Goal: Information Seeking & Learning: Learn about a topic

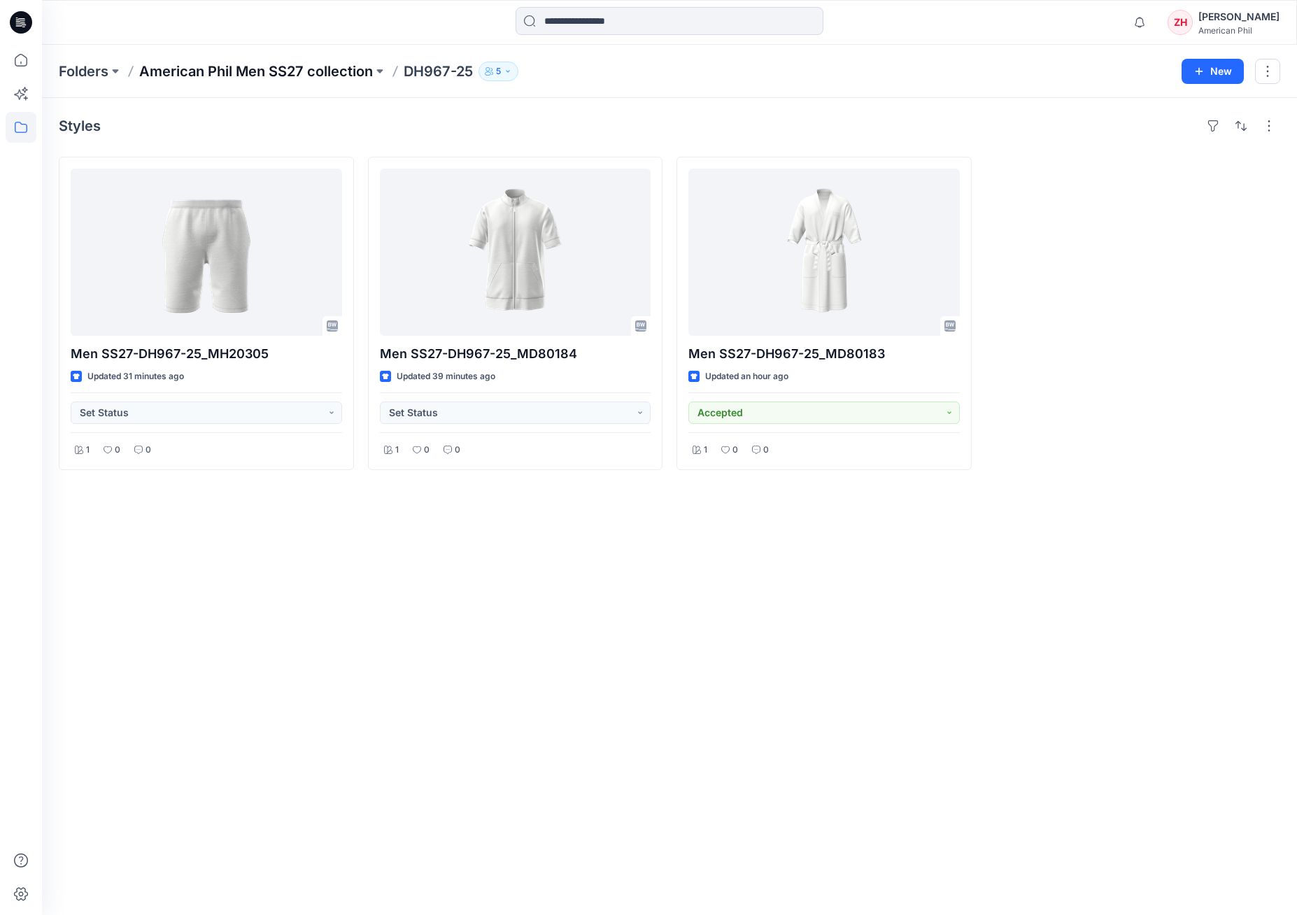
click at [312, 71] on p "American Phil Men SS27 collection" at bounding box center [256, 72] width 234 height 20
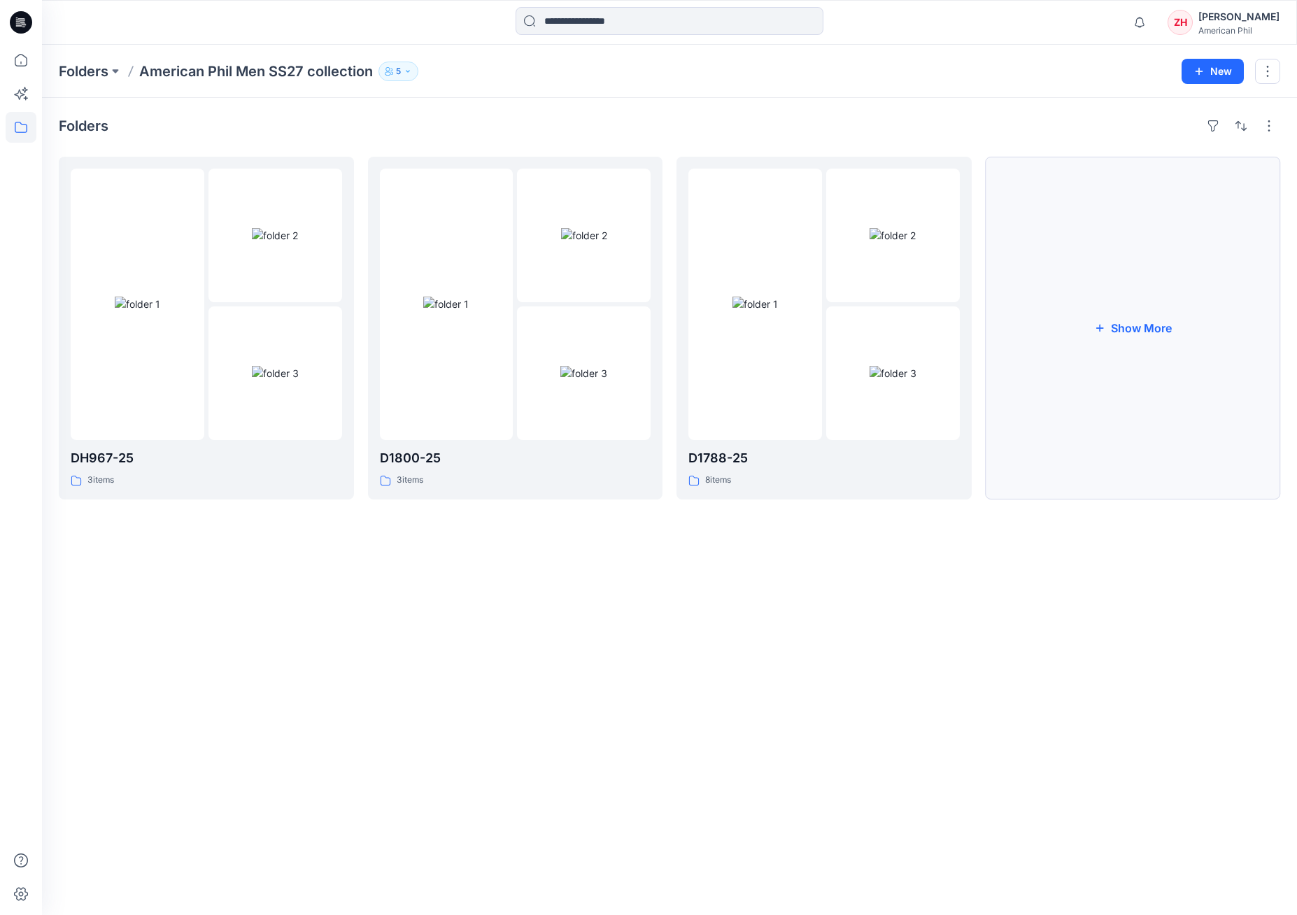
click at [1197, 243] on button "Show More" at bounding box center [1133, 328] width 295 height 343
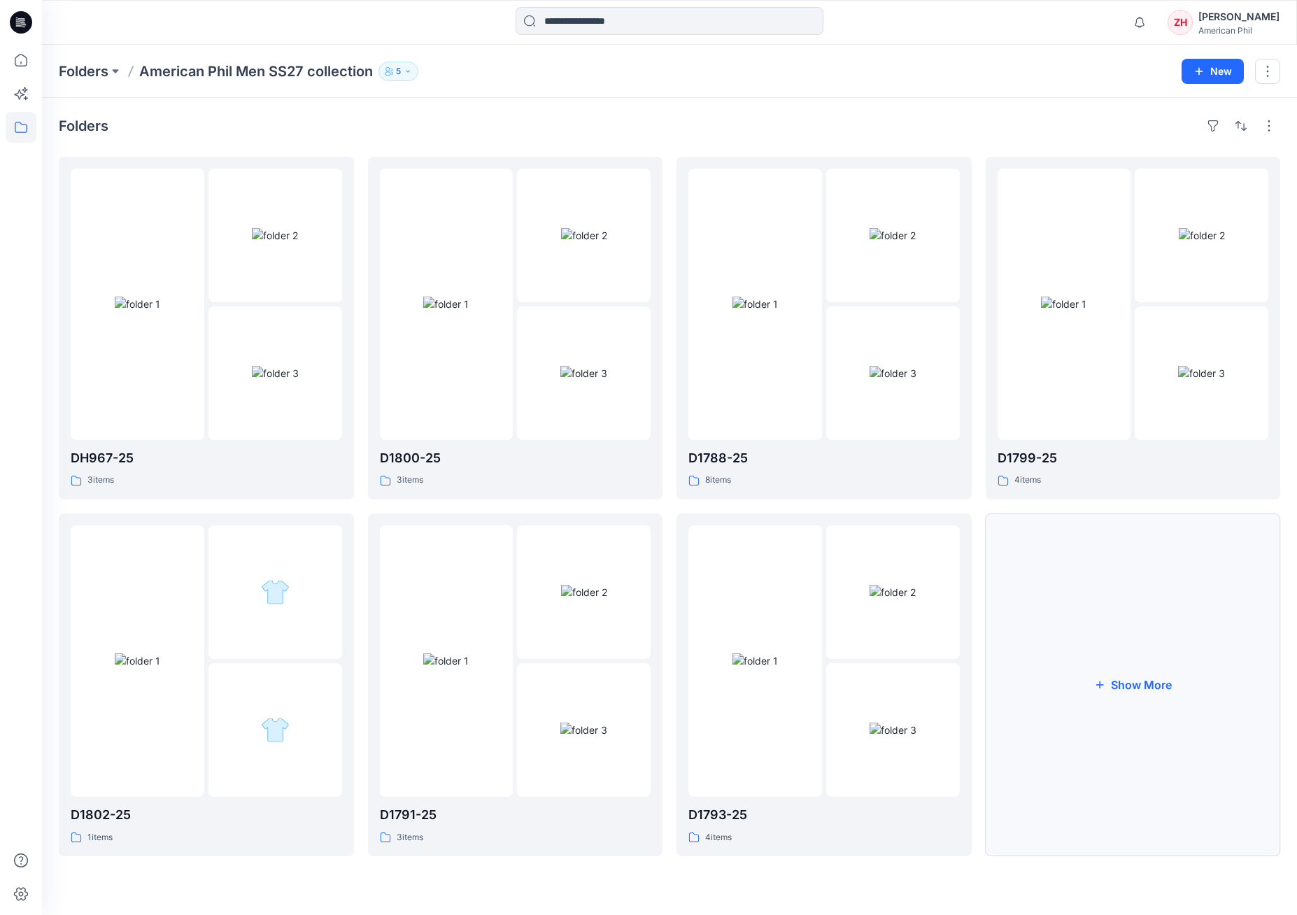
click at [1238, 653] on button "Show More" at bounding box center [1133, 684] width 295 height 343
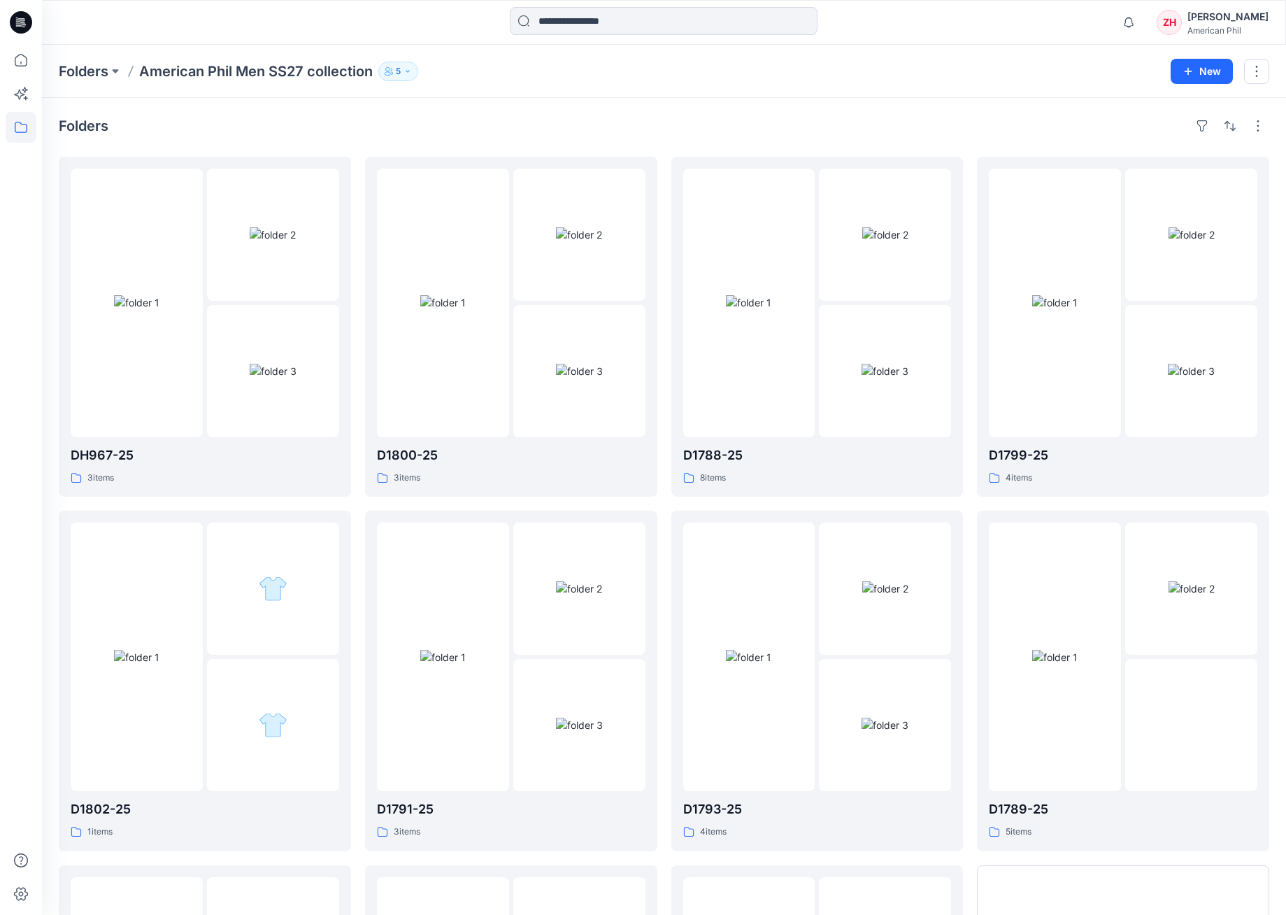
scroll to position [327, 0]
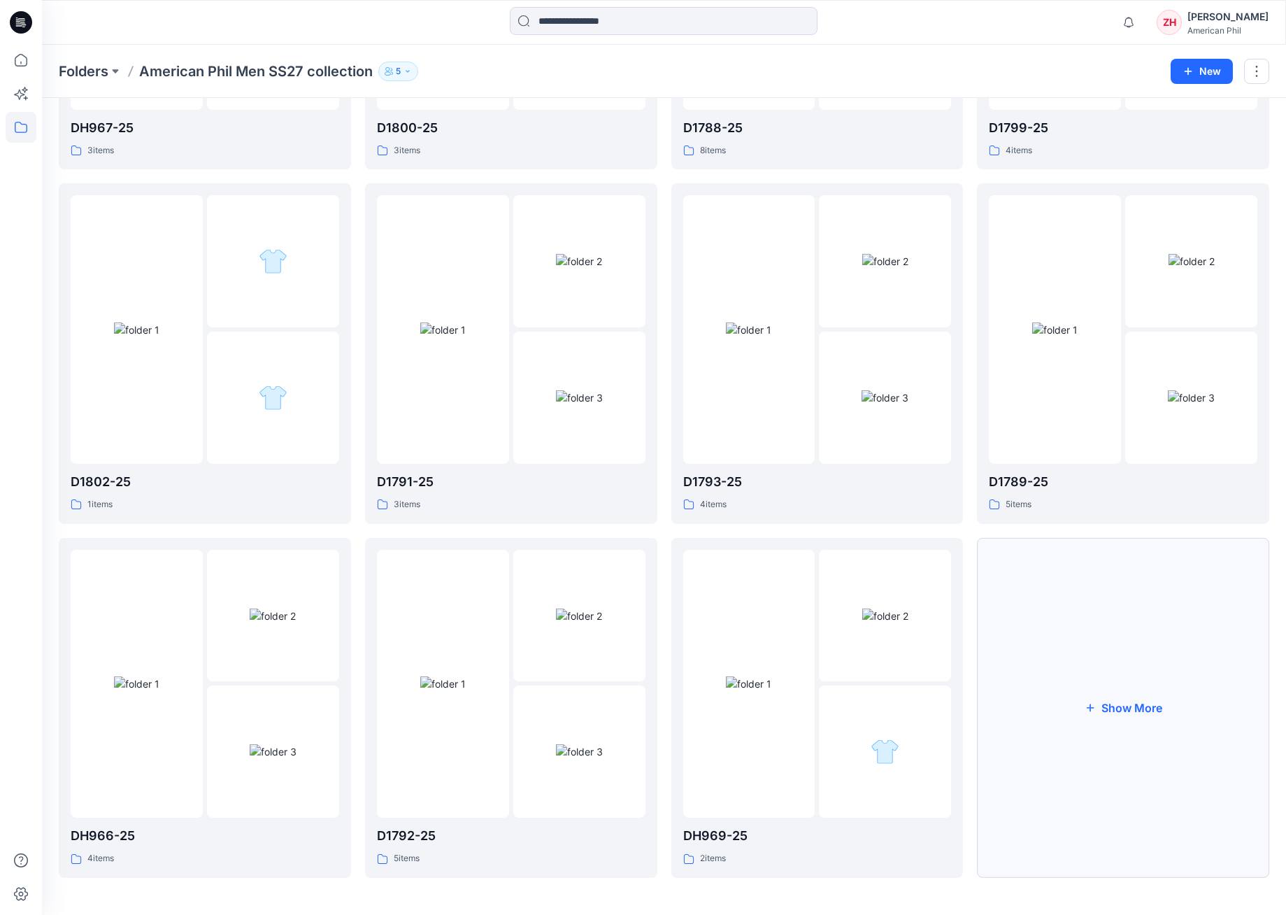
click at [1156, 652] on button "Show More" at bounding box center [1123, 708] width 292 height 340
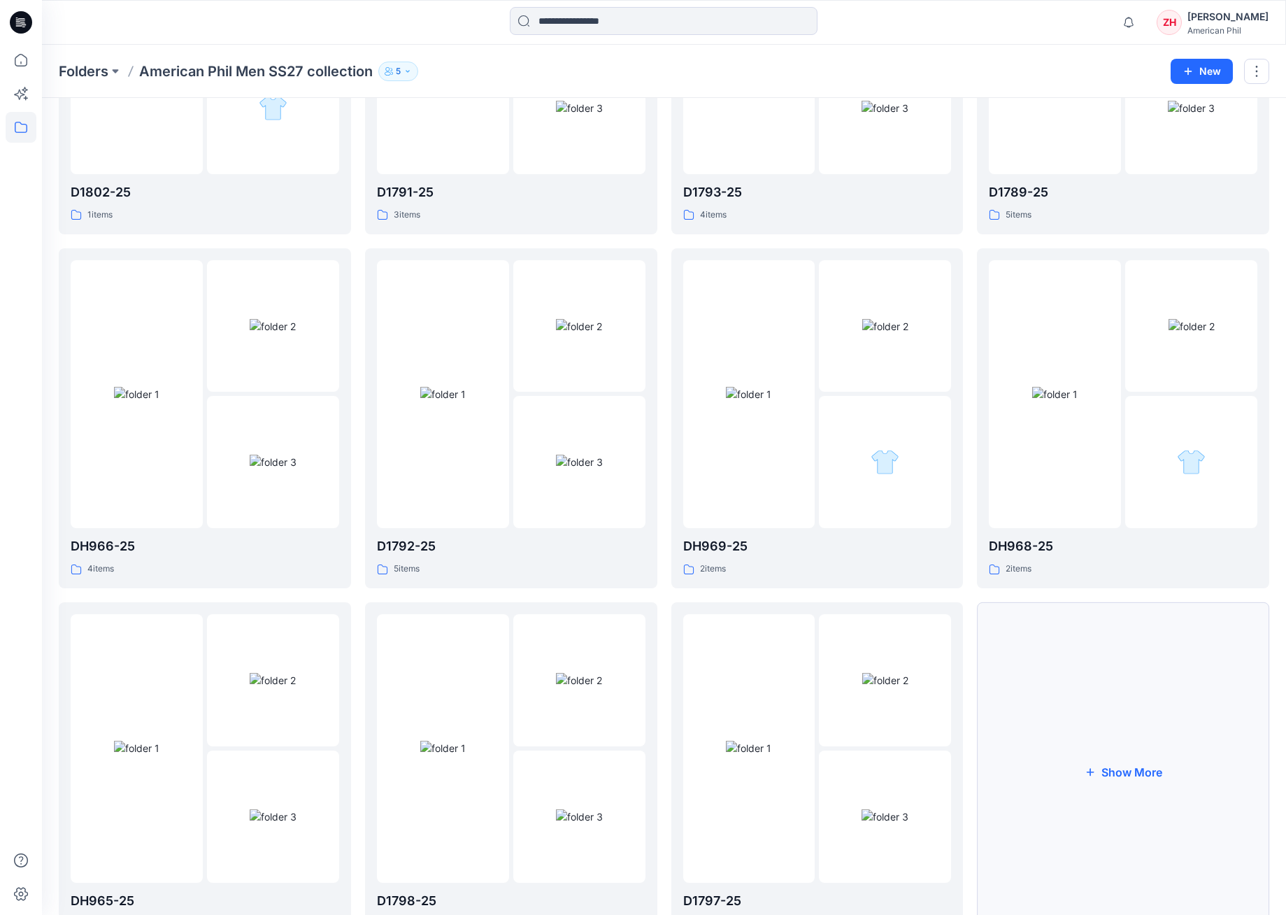
click at [1155, 686] on button "Show More" at bounding box center [1123, 772] width 292 height 340
click at [267, 679] on img at bounding box center [273, 680] width 46 height 15
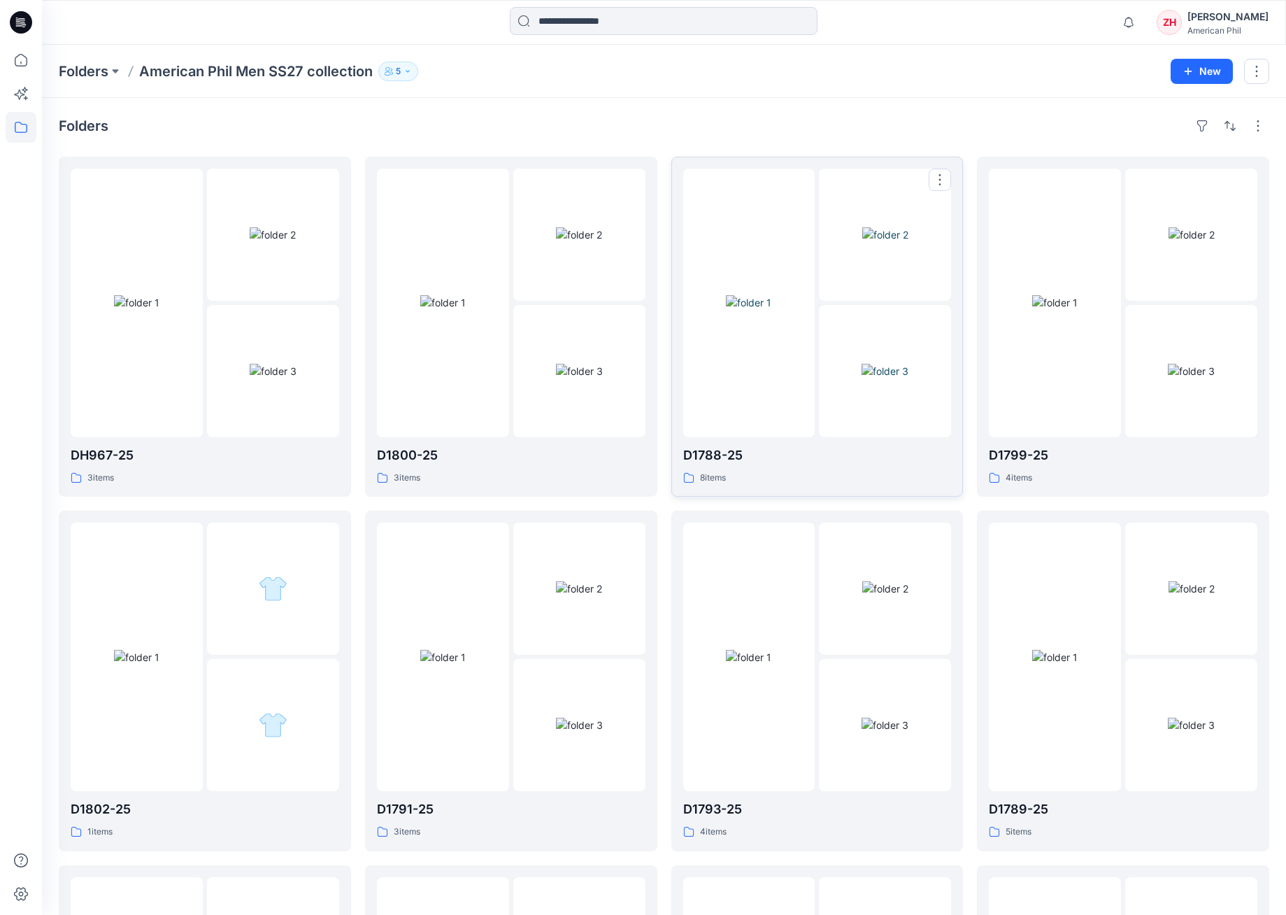
click at [772, 310] on img at bounding box center [748, 302] width 45 height 15
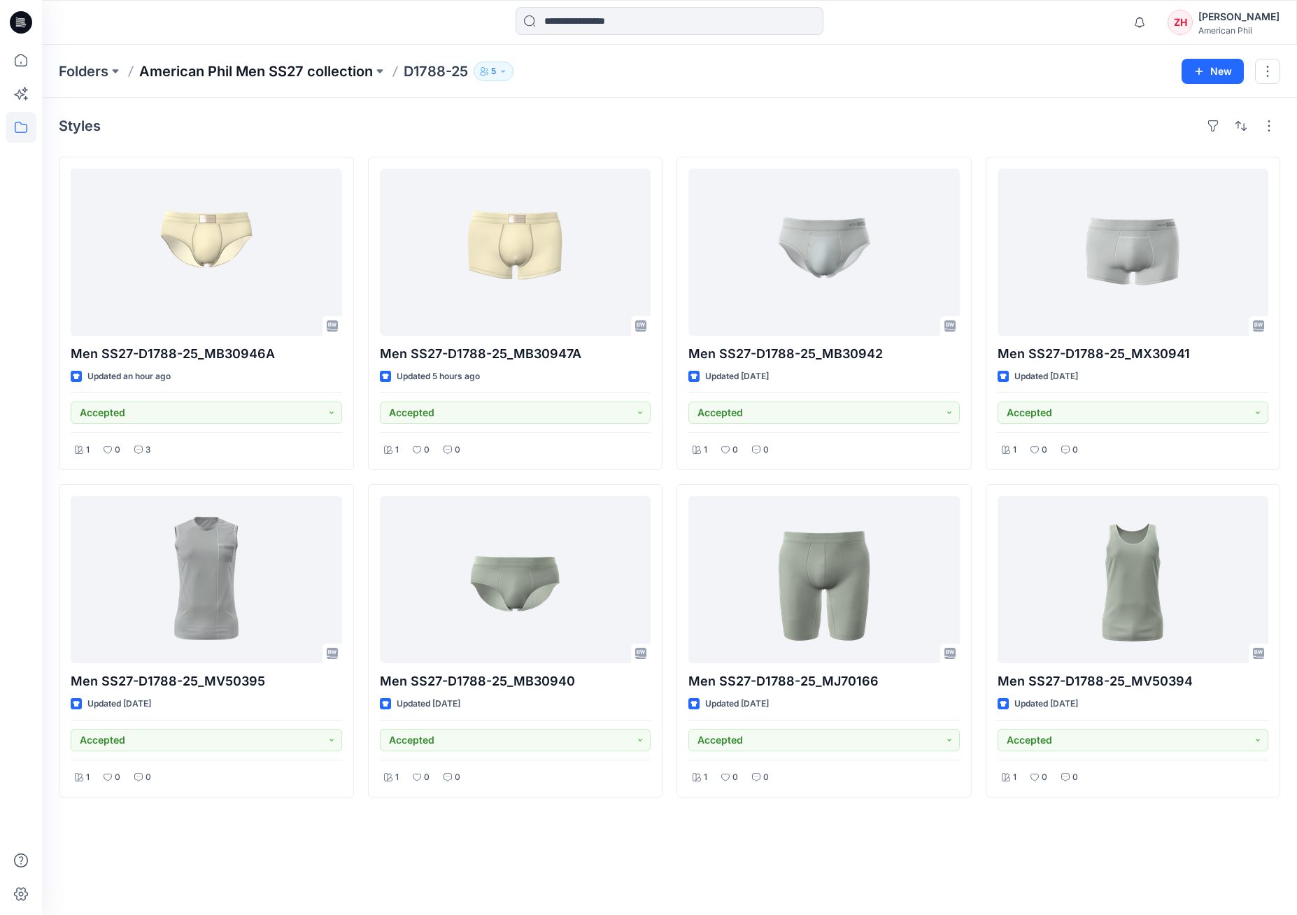
click at [353, 73] on p "American Phil Men SS27 collection" at bounding box center [256, 72] width 234 height 20
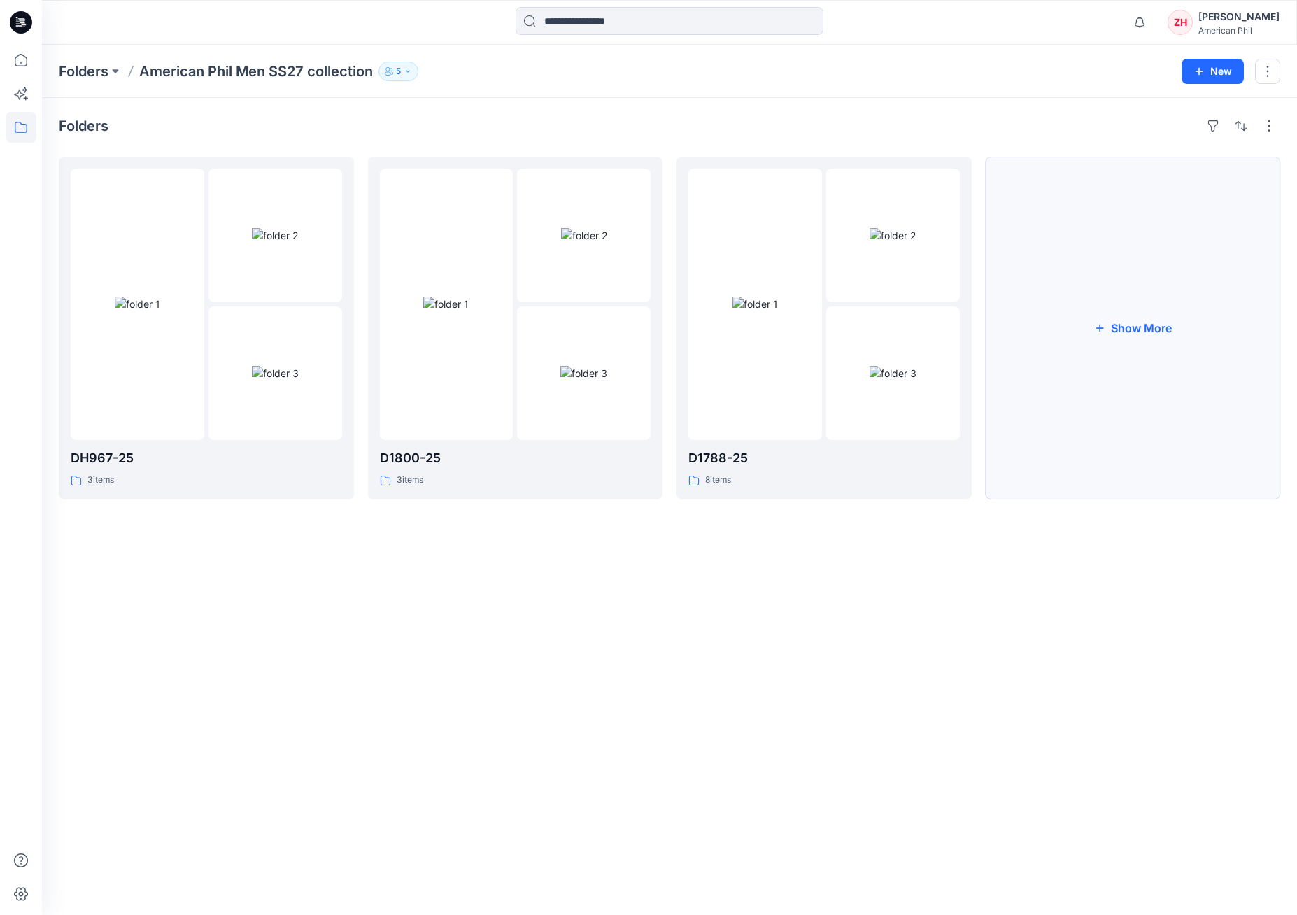
click at [1105, 301] on button "Show More" at bounding box center [1133, 328] width 295 height 343
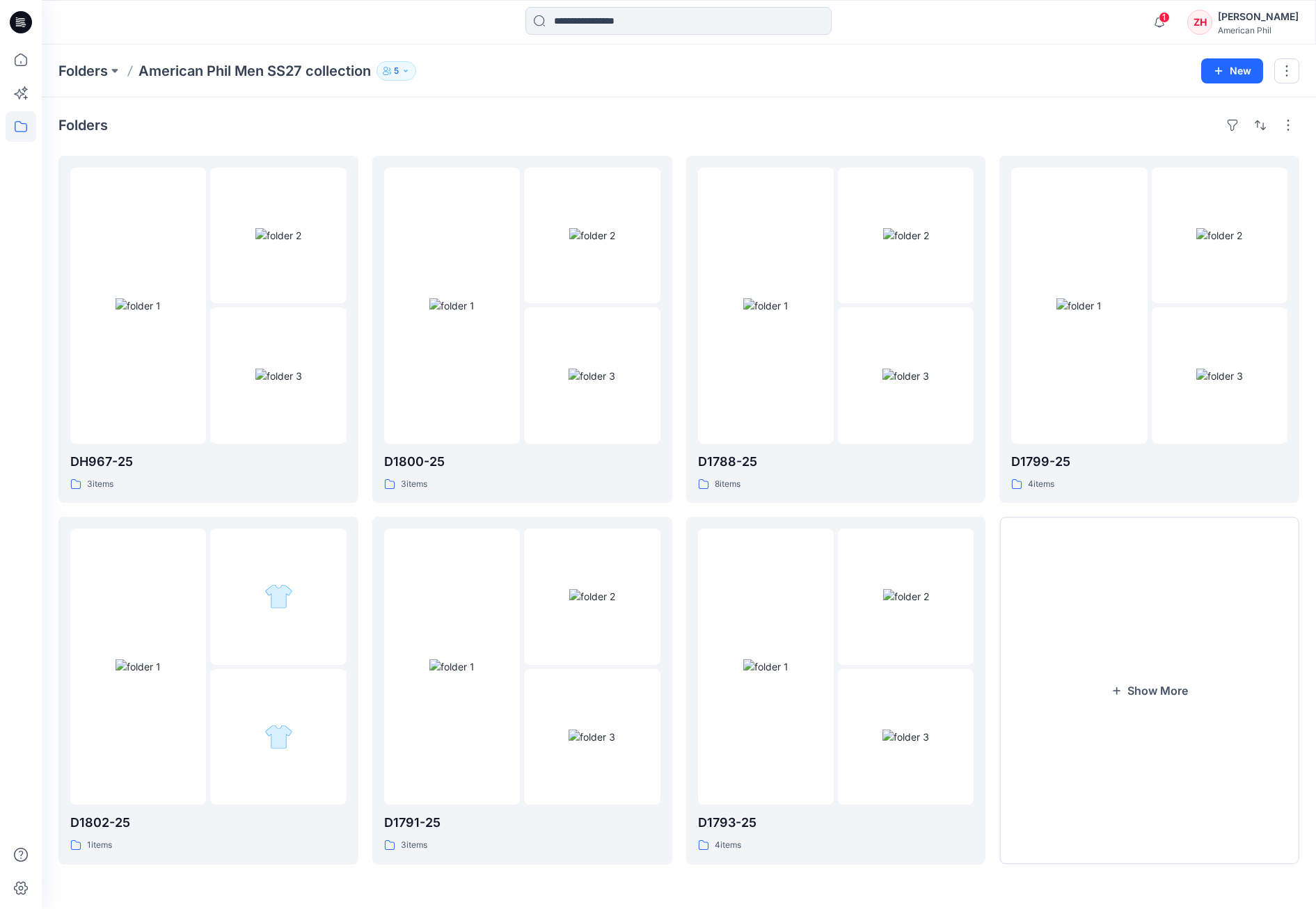
click at [1170, 17] on span "1" at bounding box center [1164, 17] width 11 height 11
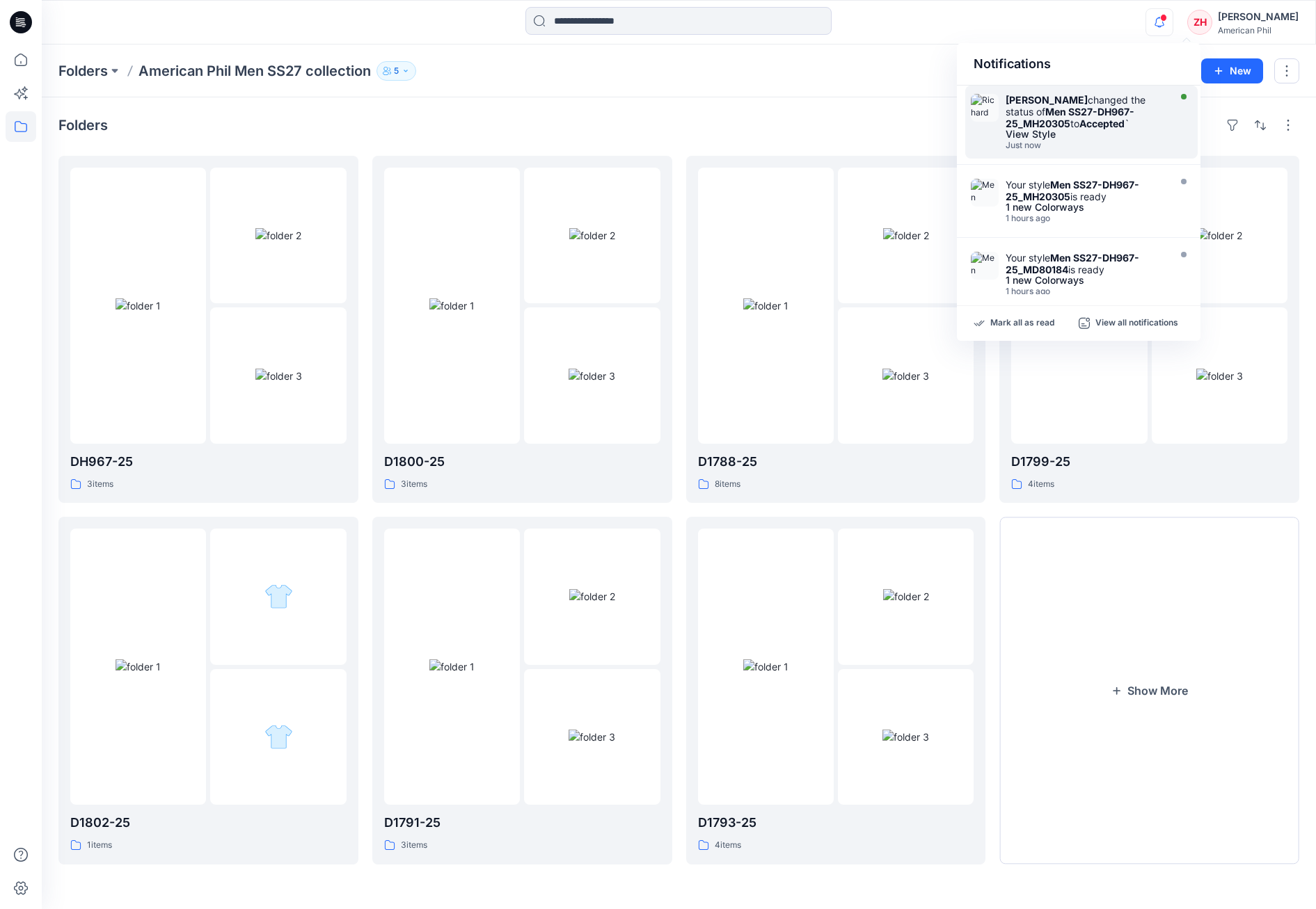
click at [1106, 94] on div "Richard Dromard changed the status of Men SS27-DH967-25_MH20305 to Accepted `" at bounding box center [1085, 111] width 160 height 36
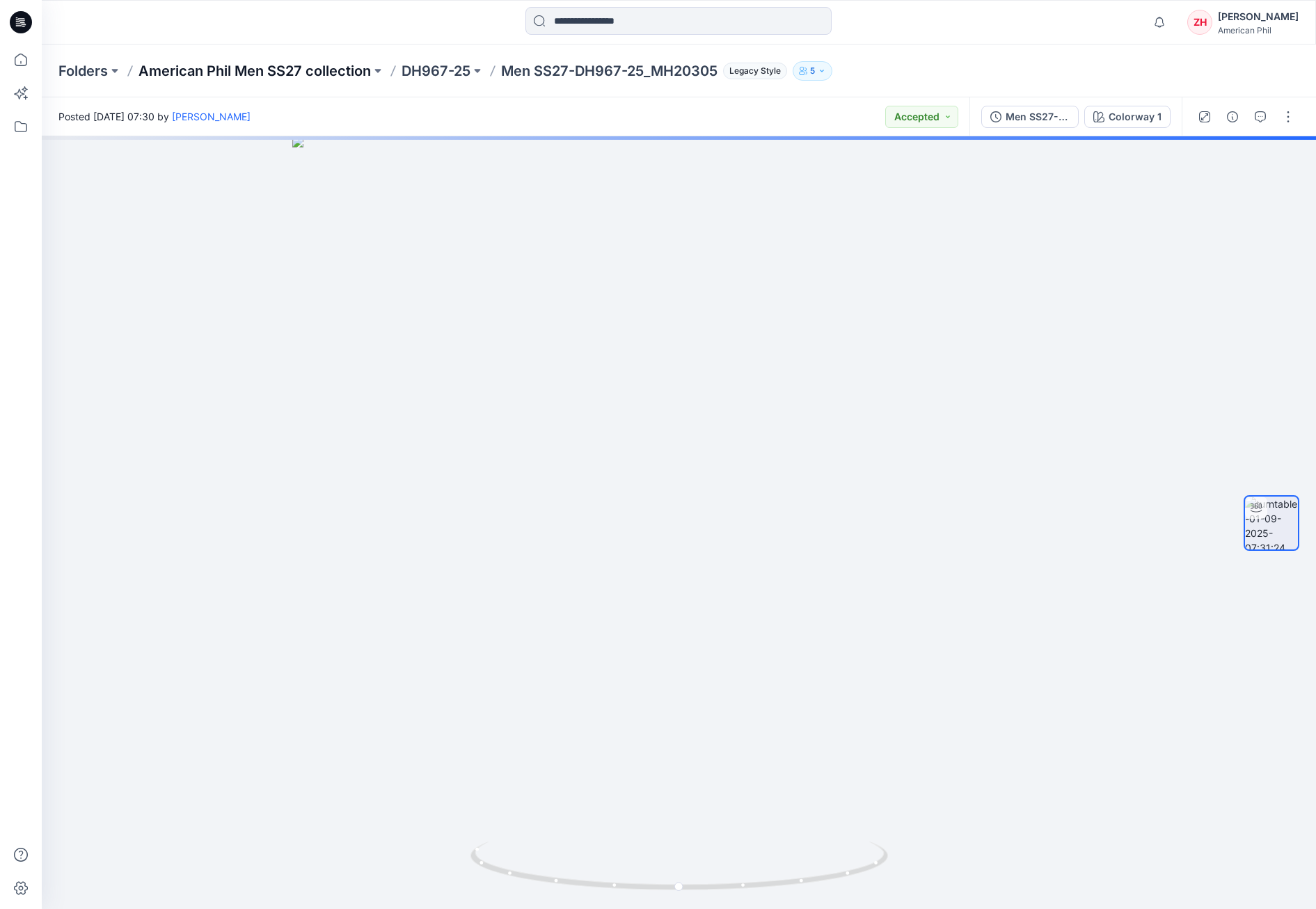
click at [338, 75] on p "American Phil Men SS27 collection" at bounding box center [255, 72] width 233 height 20
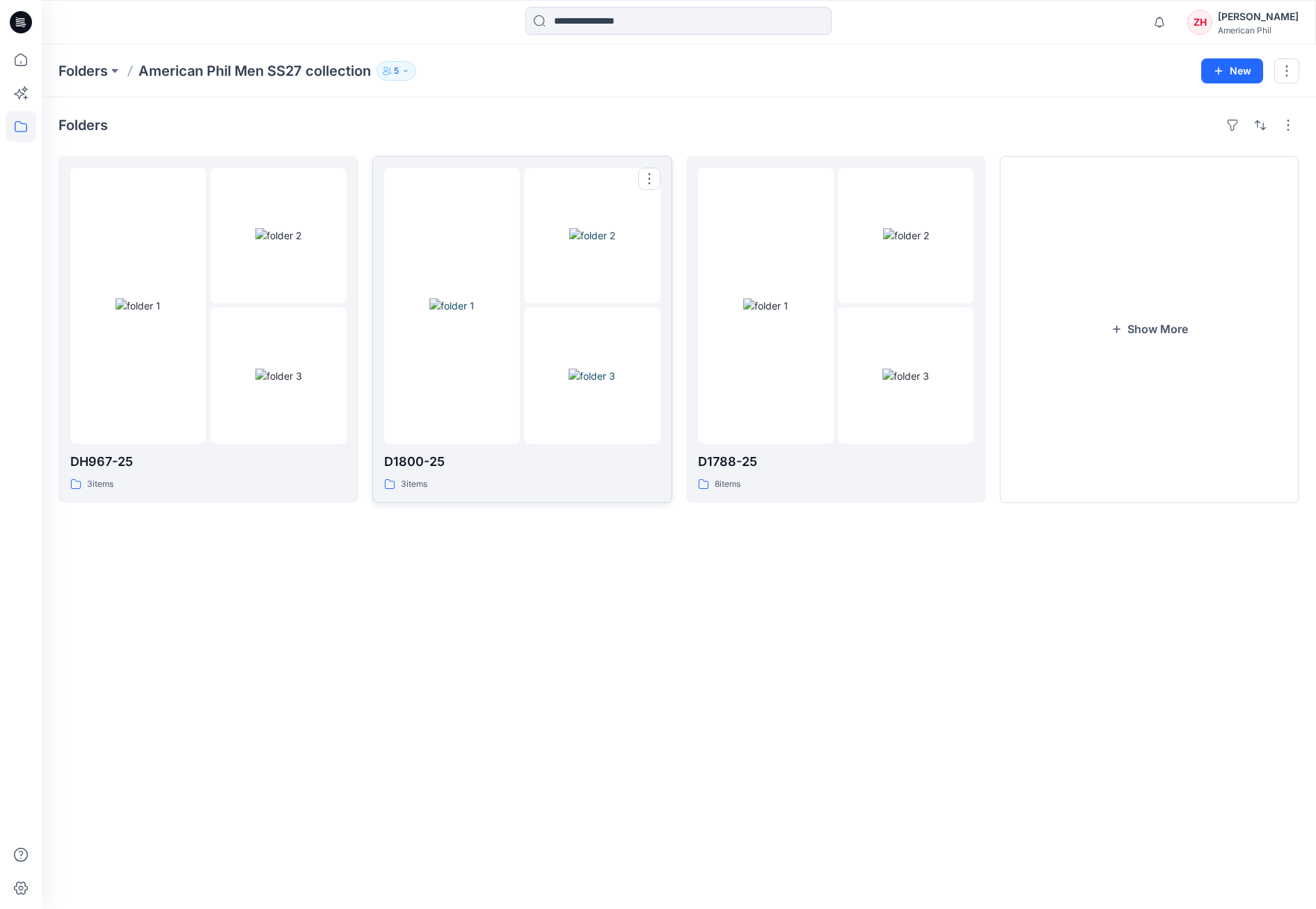
click at [474, 298] on img at bounding box center [452, 305] width 45 height 15
click at [161, 298] on img at bounding box center [137, 305] width 45 height 15
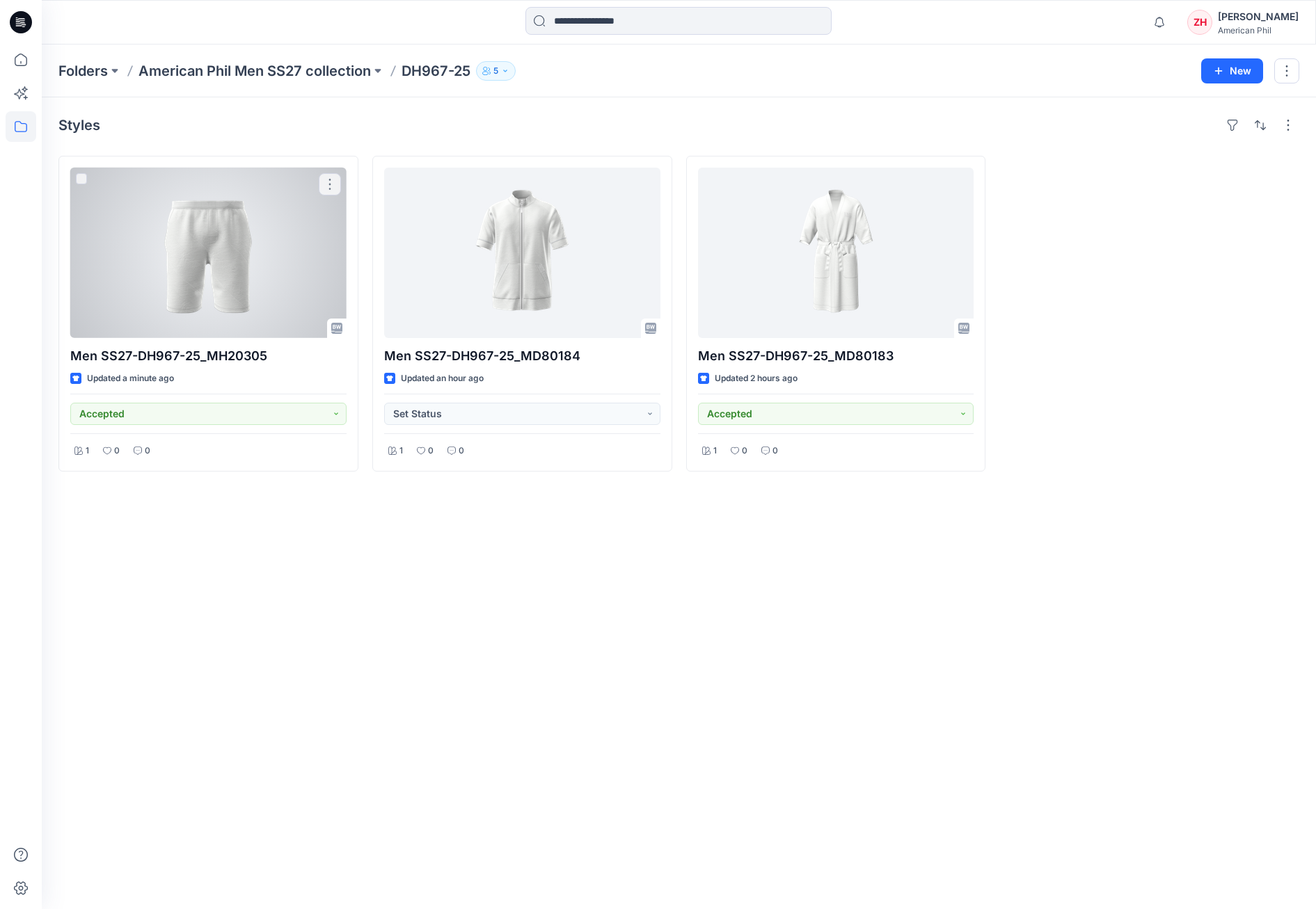
click at [273, 288] on div at bounding box center [209, 253] width 277 height 170
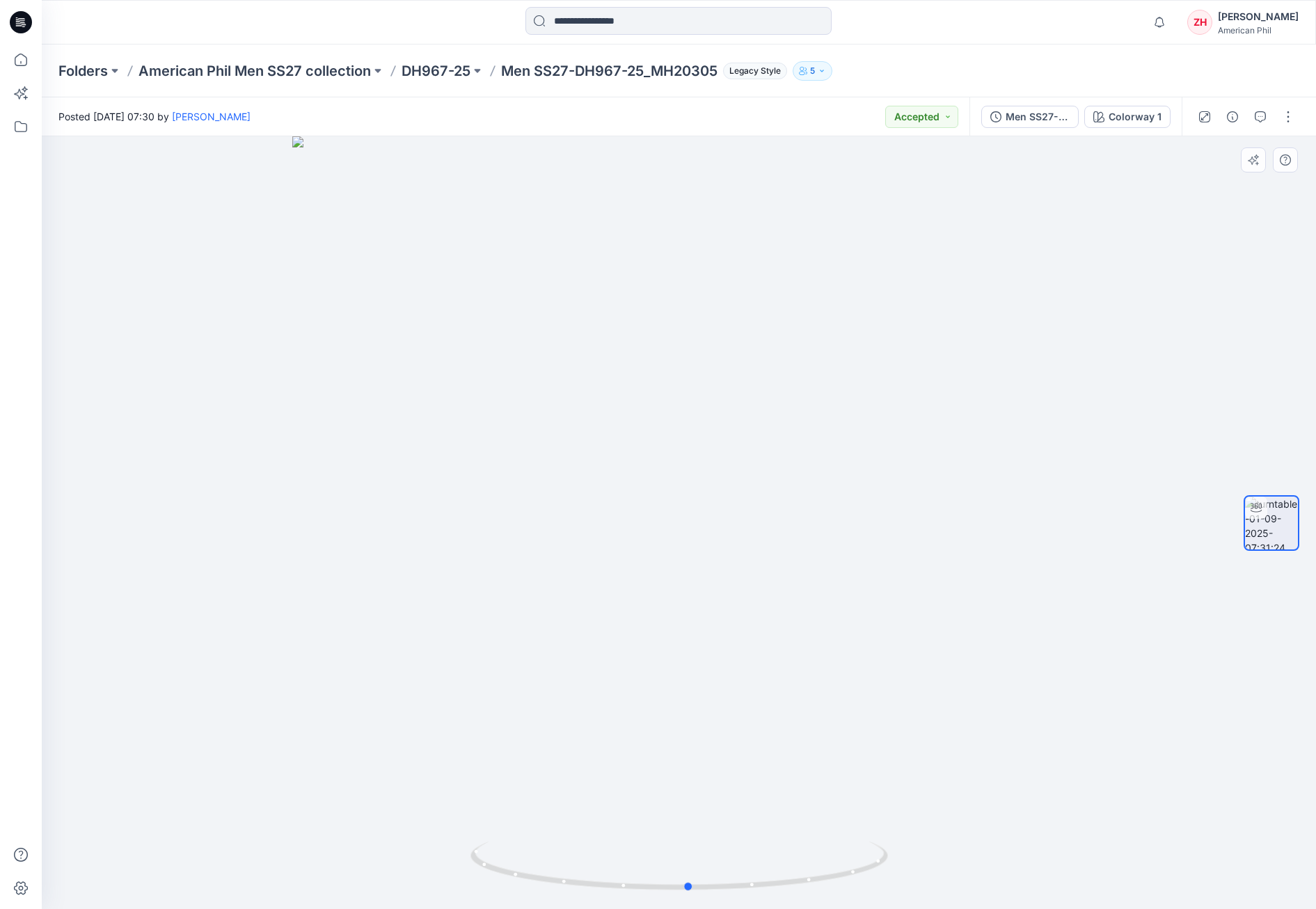
drag, startPoint x: 998, startPoint y: 506, endPoint x: 590, endPoint y: 457, distance: 410.9
click at [590, 457] on div at bounding box center [678, 522] width 1274 height 773
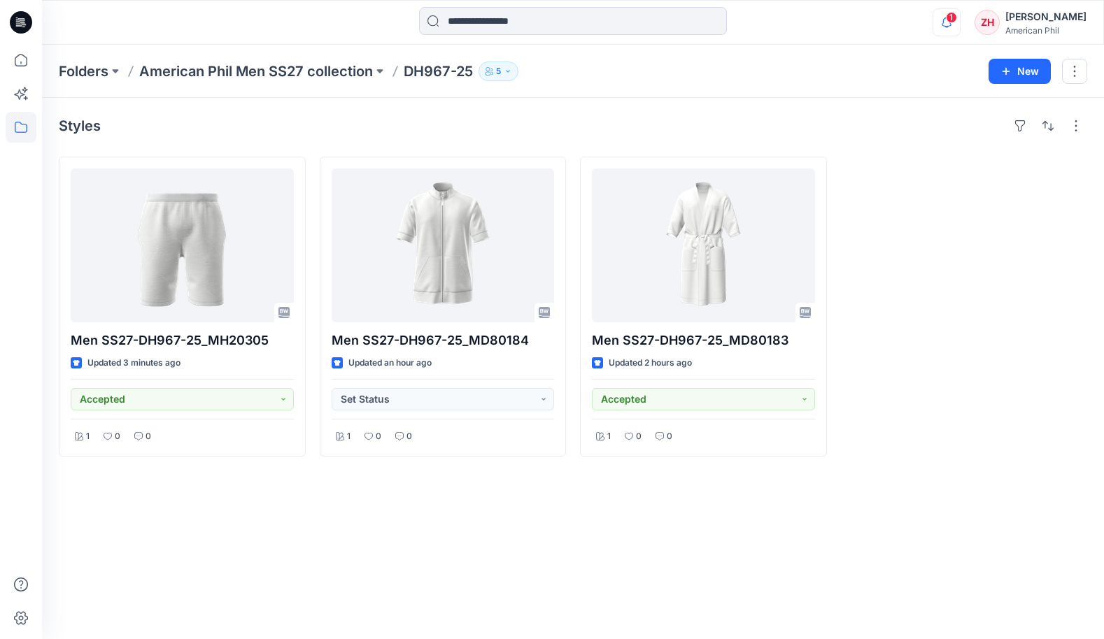
click at [955, 14] on div "1" at bounding box center [943, 13] width 22 height 11
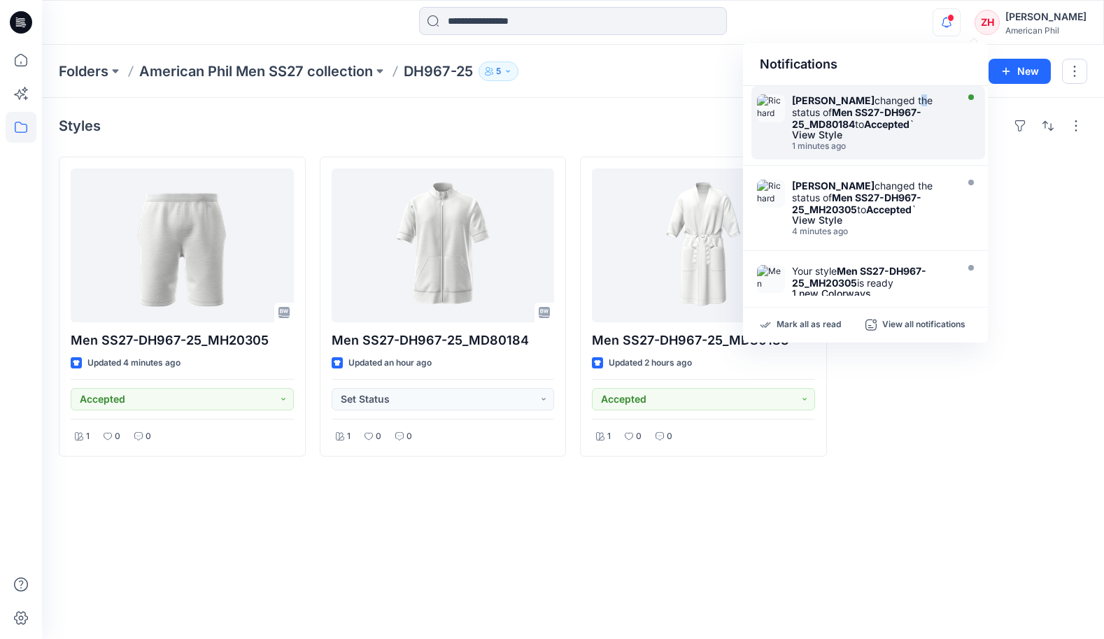
drag, startPoint x: 919, startPoint y: 99, endPoint x: 925, endPoint y: 94, distance: 8.4
click at [920, 99] on div "Richard Dromard changed the status of Men SS27-DH967-25_MD80184 to Accepted `" at bounding box center [872, 112] width 161 height 36
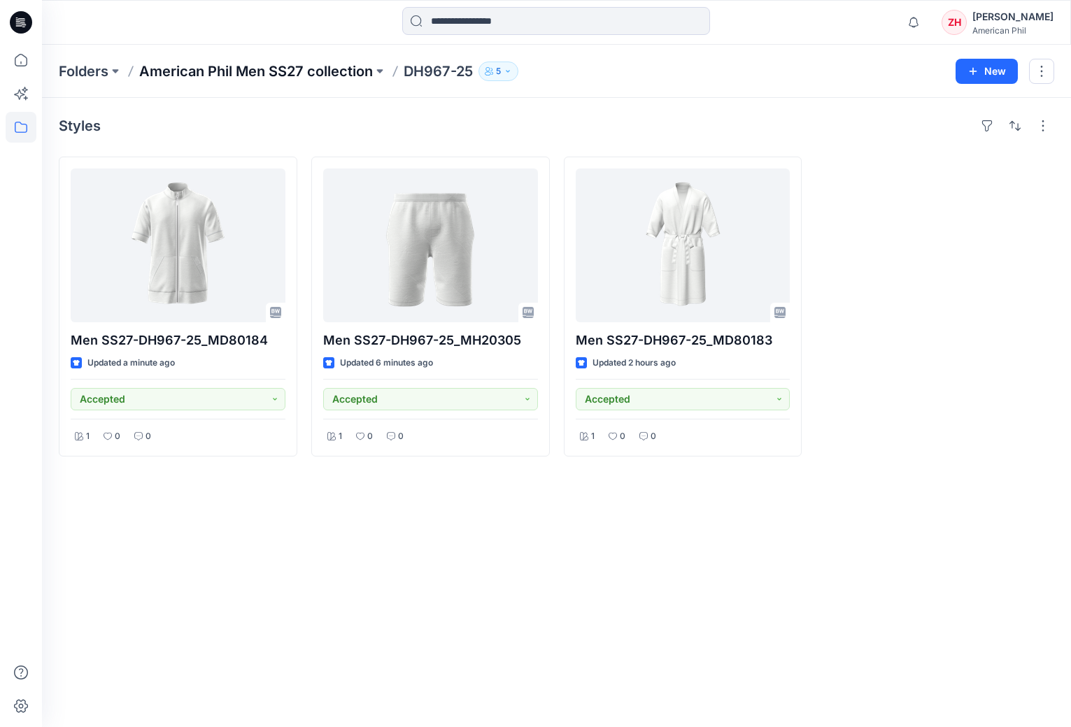
click at [228, 69] on p "American Phil Men SS27 collection" at bounding box center [256, 72] width 234 height 20
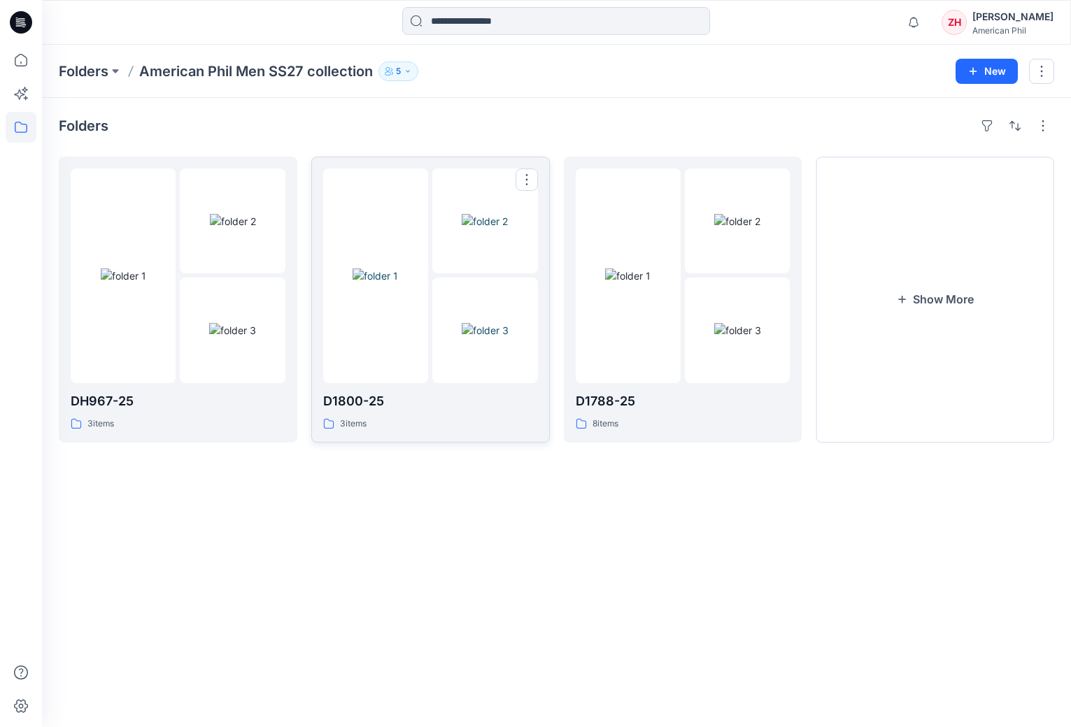
click at [432, 208] on div at bounding box center [430, 276] width 215 height 215
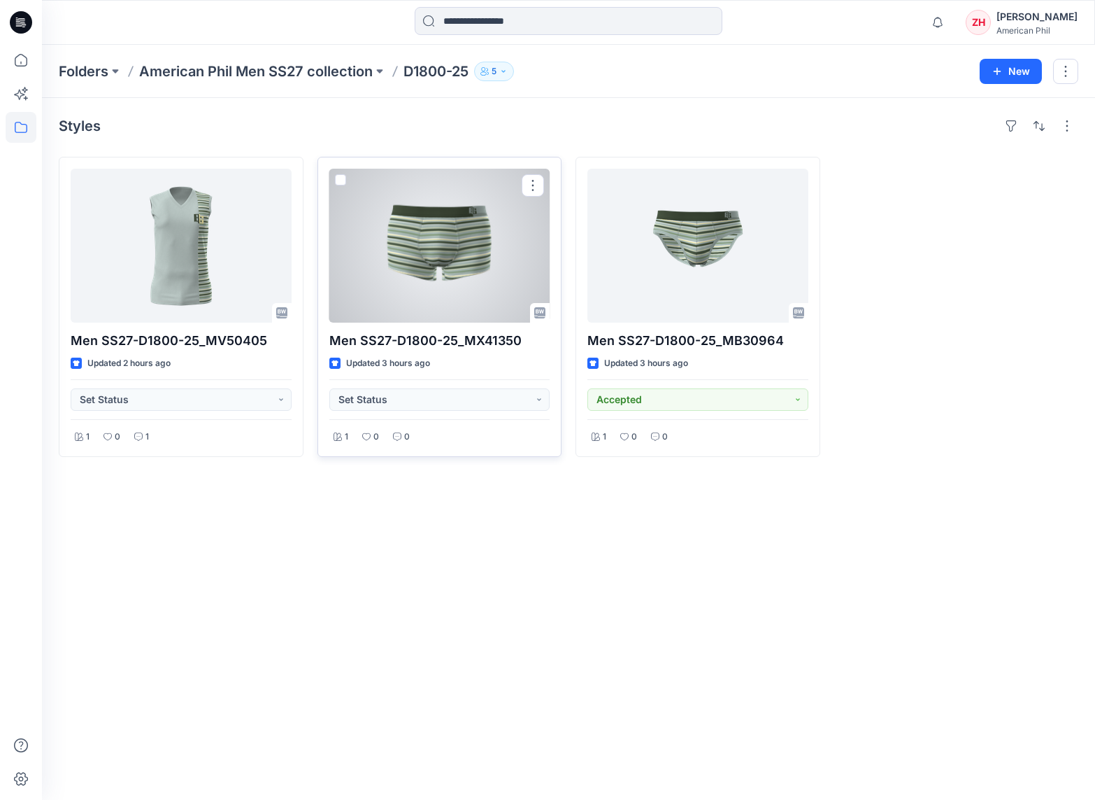
click at [474, 276] on div at bounding box center [439, 246] width 221 height 154
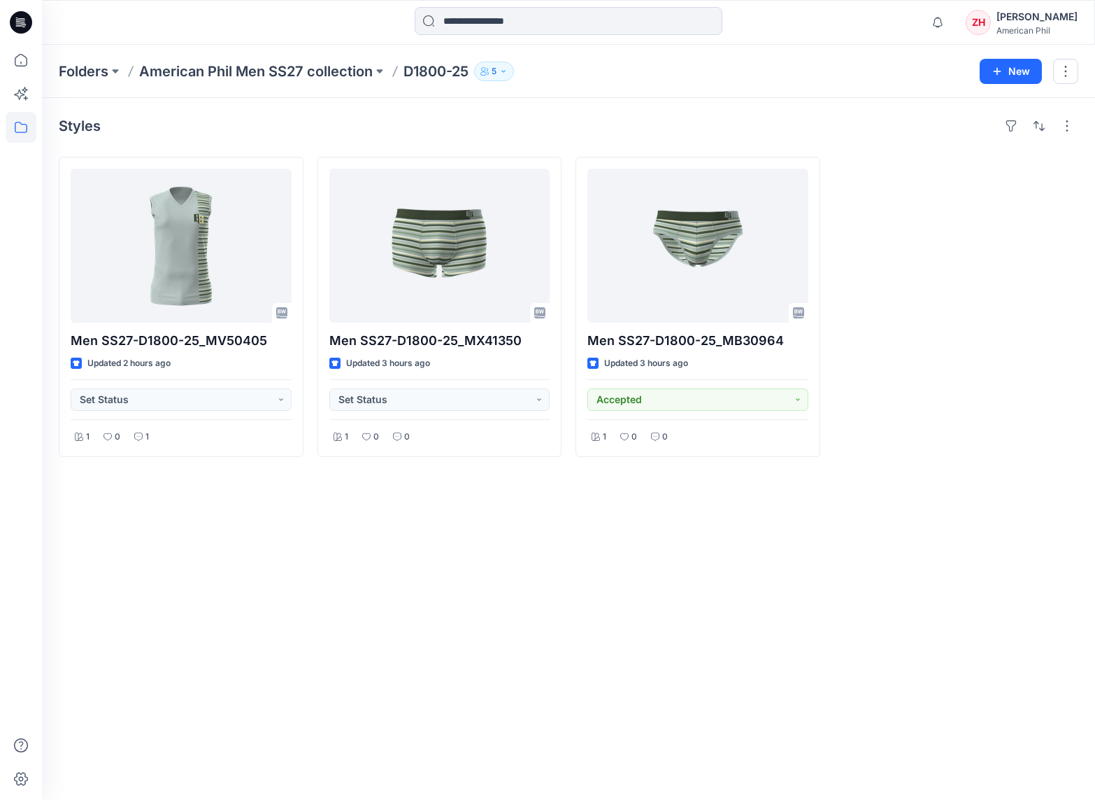
click at [284, 68] on p "American Phil Men SS27 collection" at bounding box center [256, 72] width 234 height 20
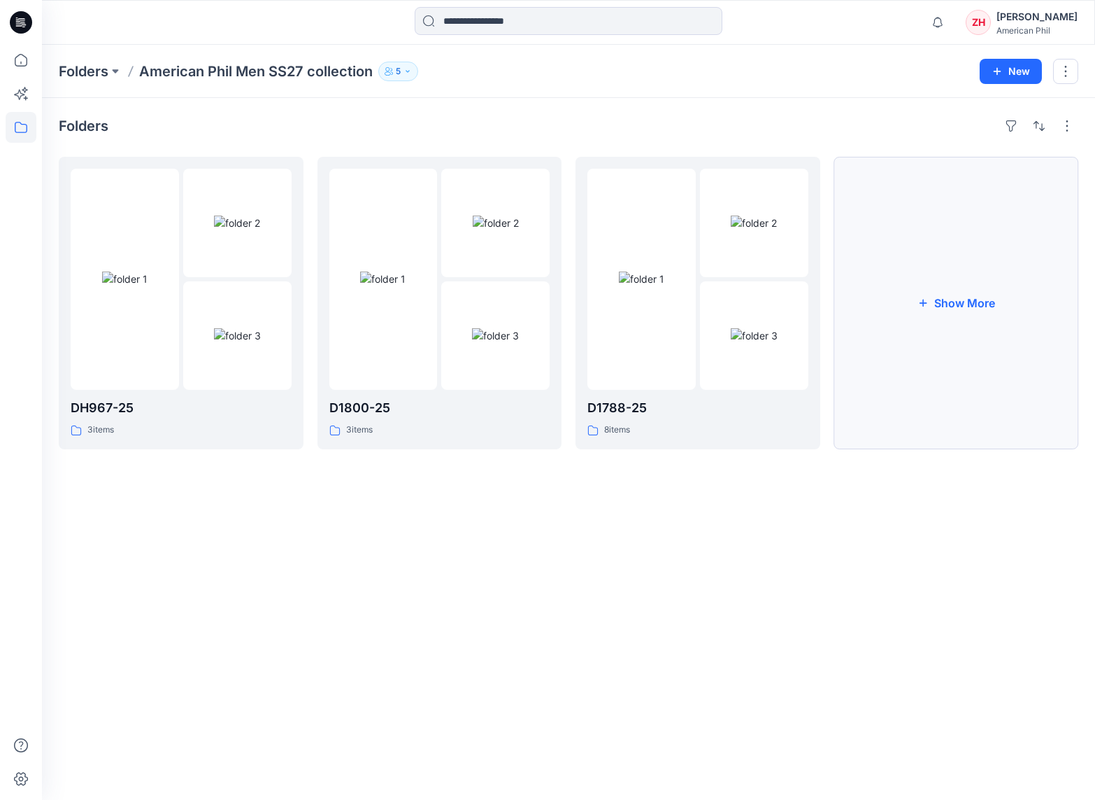
click at [989, 277] on button "Show More" at bounding box center [957, 303] width 245 height 292
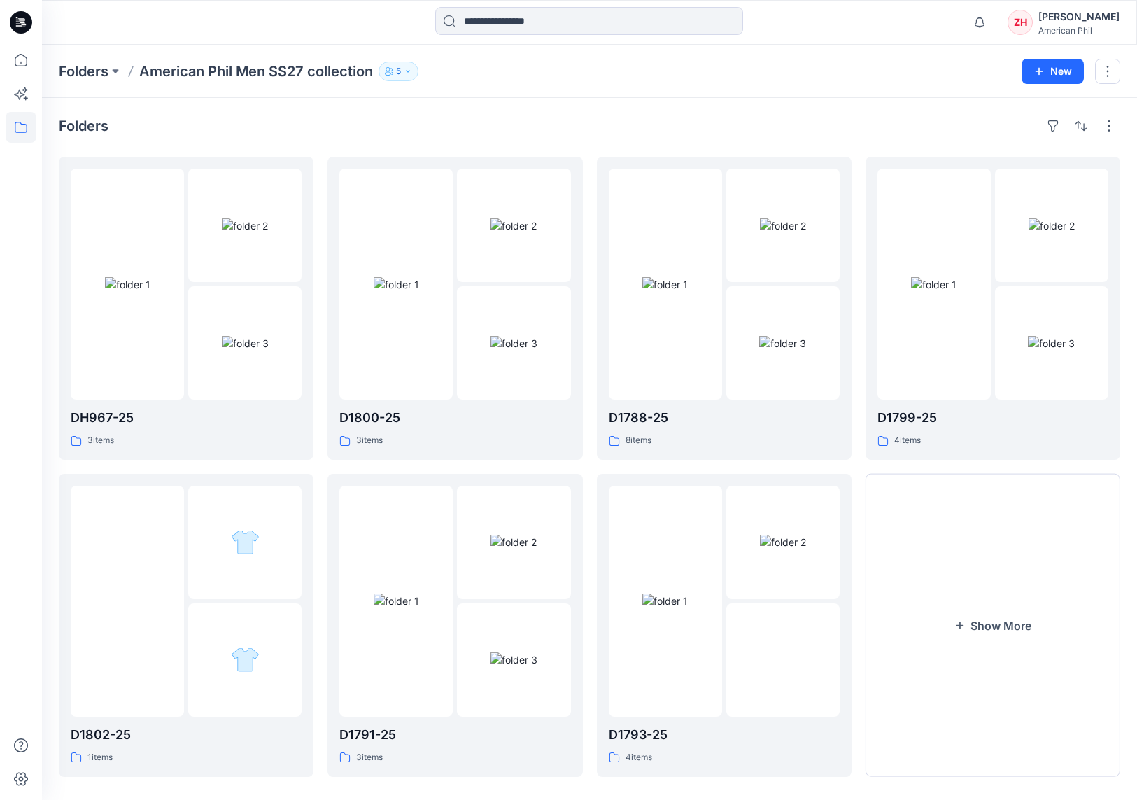
scroll to position [15, 0]
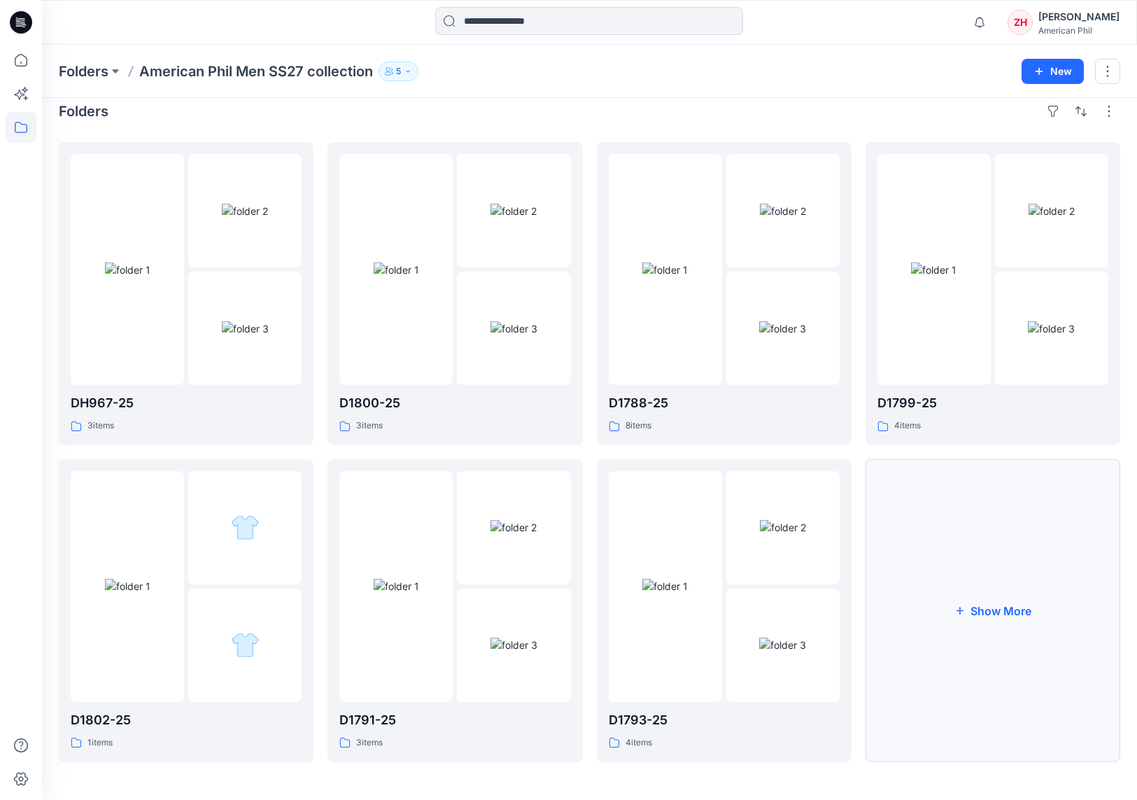
click at [977, 573] on button "Show More" at bounding box center [992, 610] width 255 height 303
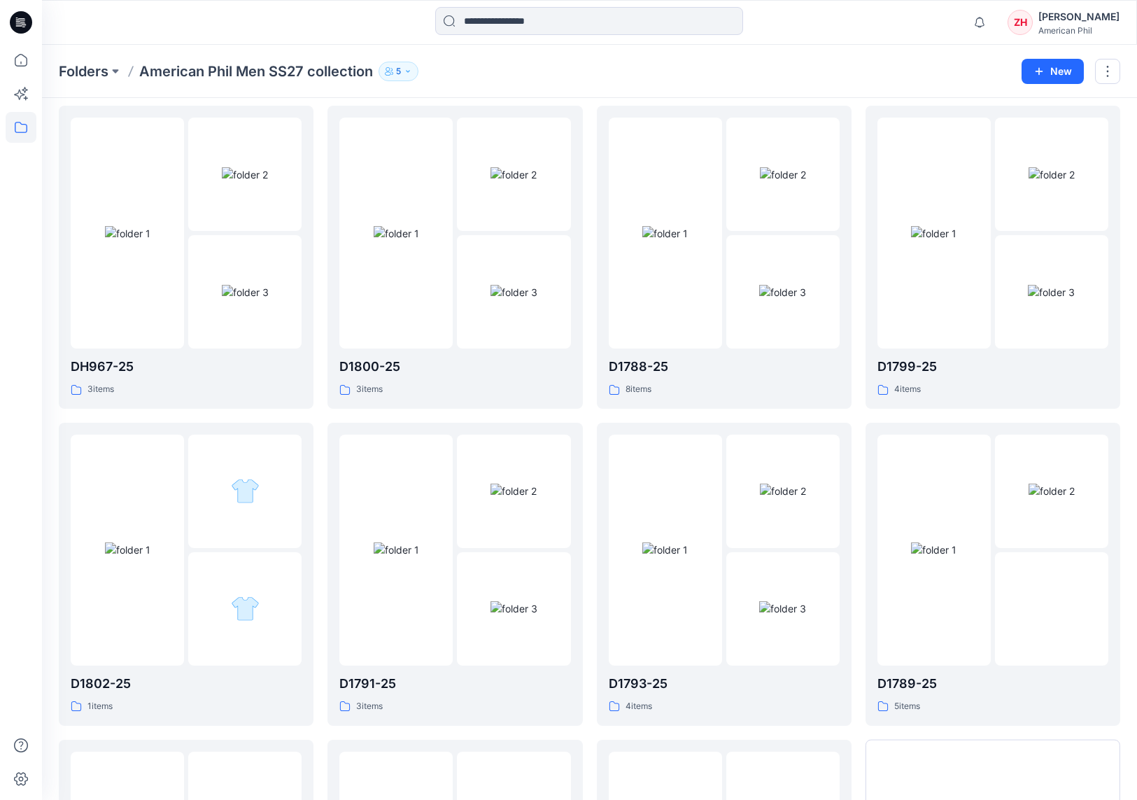
scroll to position [48, 0]
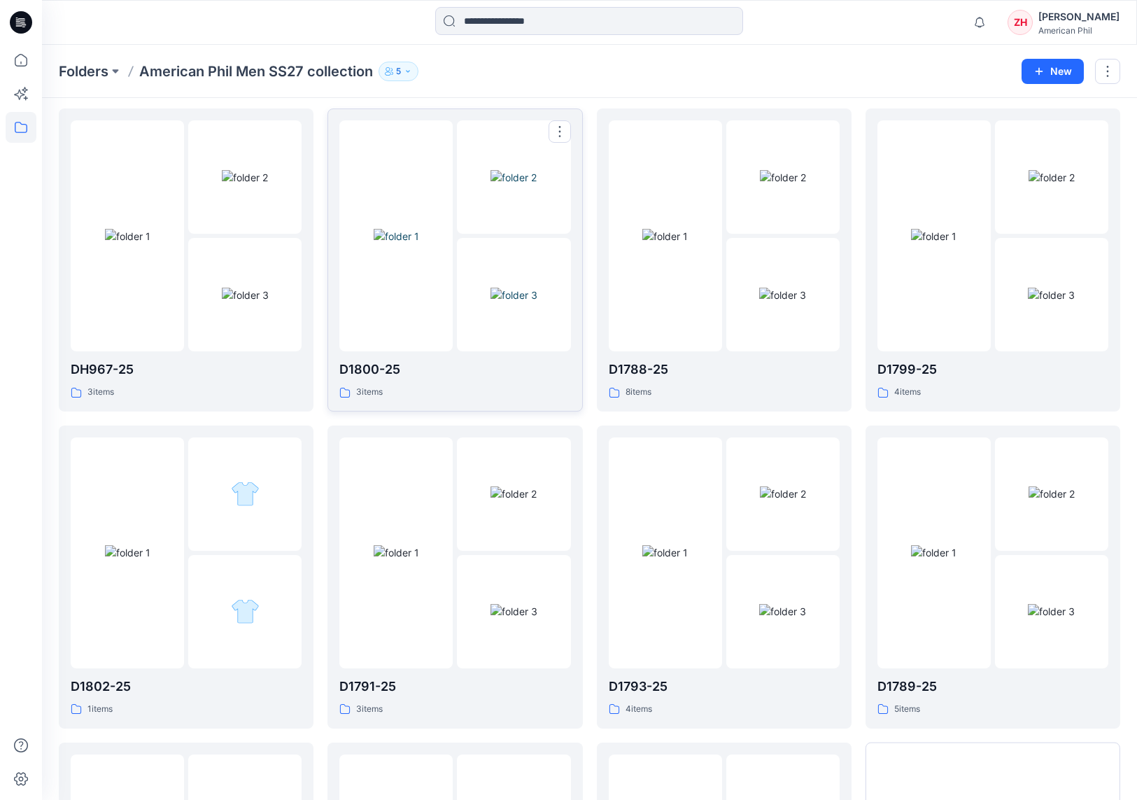
click at [490, 185] on img at bounding box center [513, 177] width 46 height 15
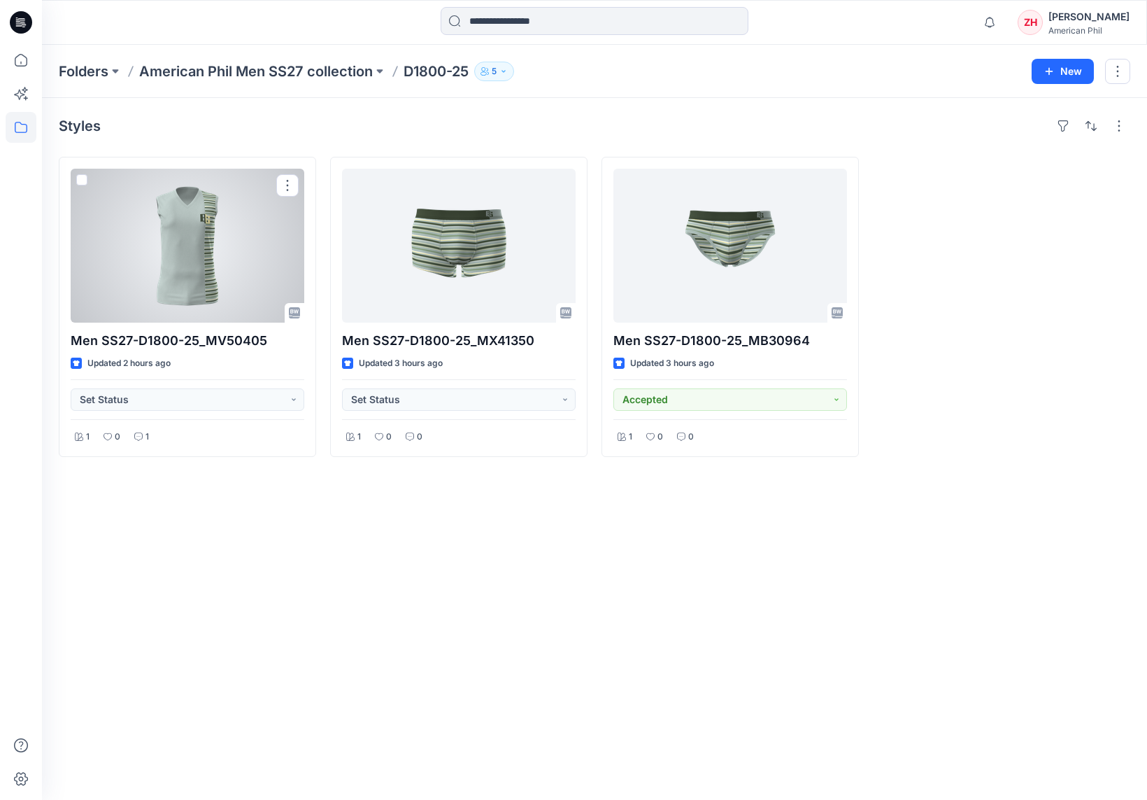
drag, startPoint x: 193, startPoint y: 213, endPoint x: 188, endPoint y: 207, distance: 8.0
click at [192, 213] on div at bounding box center [188, 246] width 234 height 154
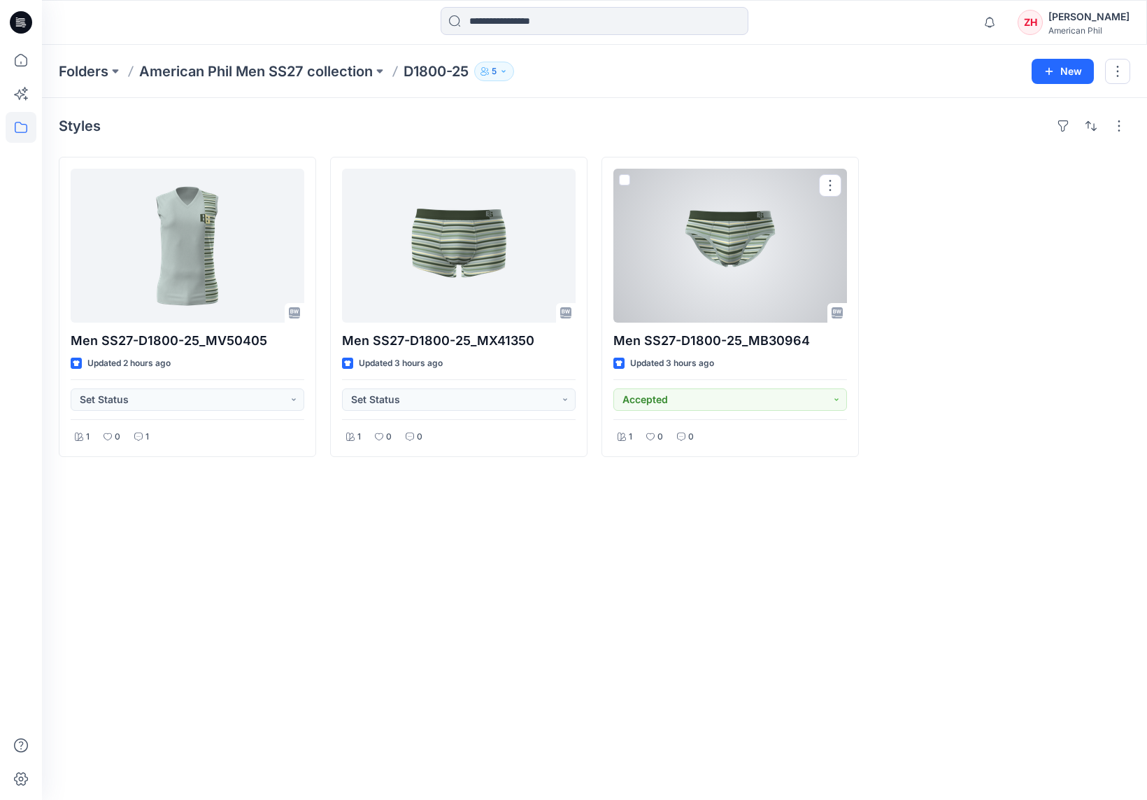
click at [743, 244] on div at bounding box center [730, 246] width 234 height 154
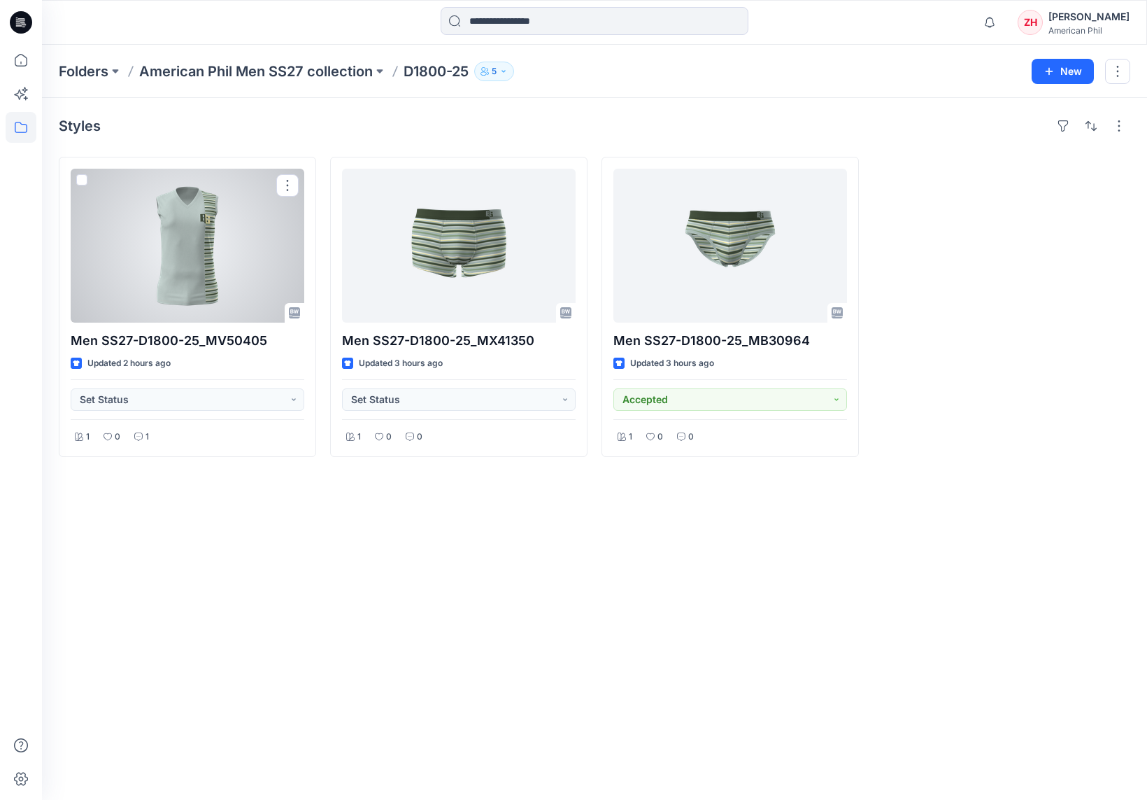
click at [222, 250] on div at bounding box center [188, 246] width 234 height 154
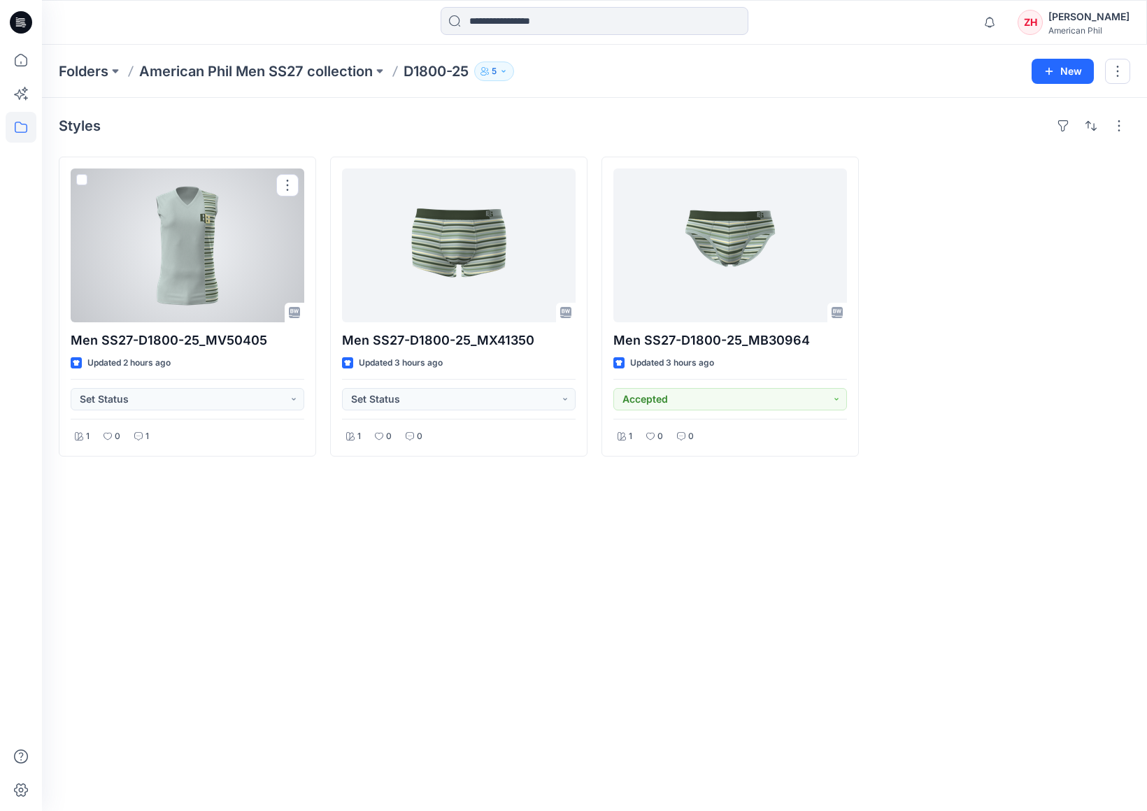
click at [204, 236] on div at bounding box center [188, 246] width 234 height 154
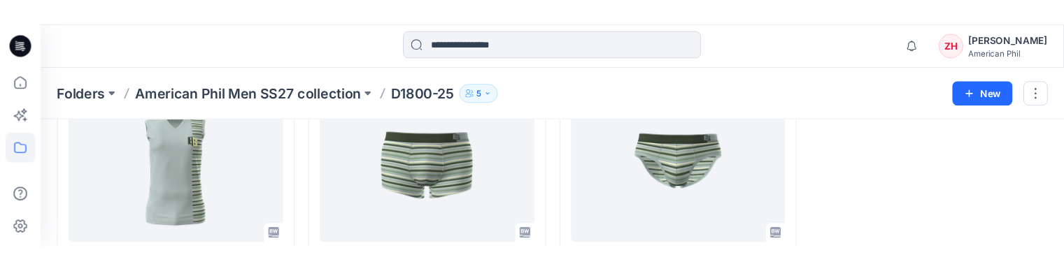
scroll to position [71, 0]
